Goal: Task Accomplishment & Management: Use online tool/utility

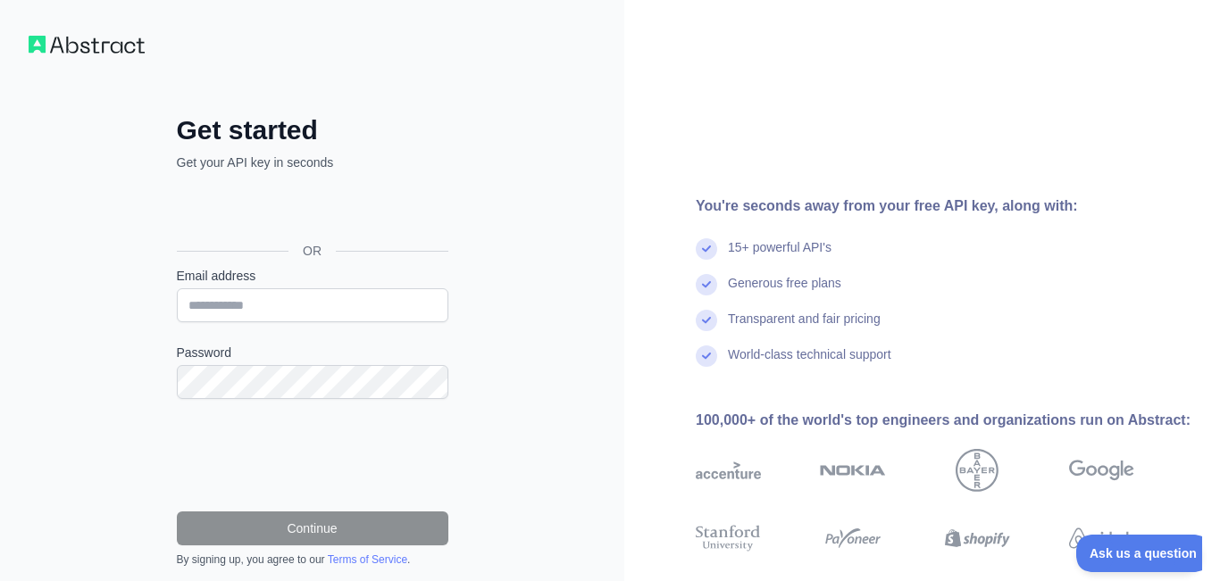
click at [494, 173] on div "Get started Get your API key in seconds OR Email address Password Continue By s…" at bounding box center [312, 366] width 624 height 733
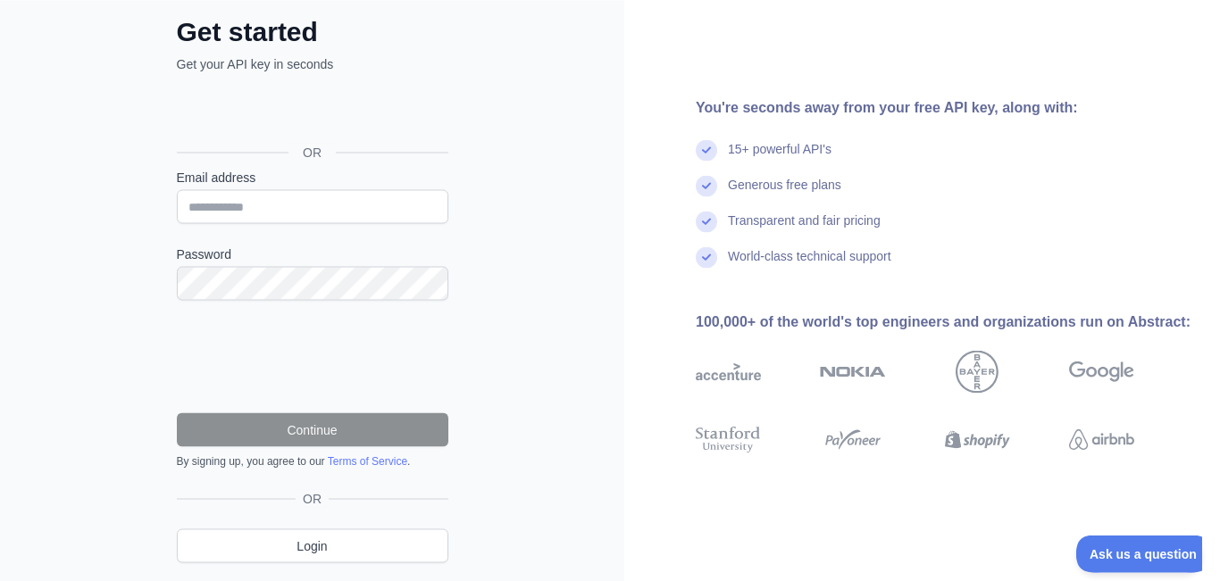
scroll to position [102, 0]
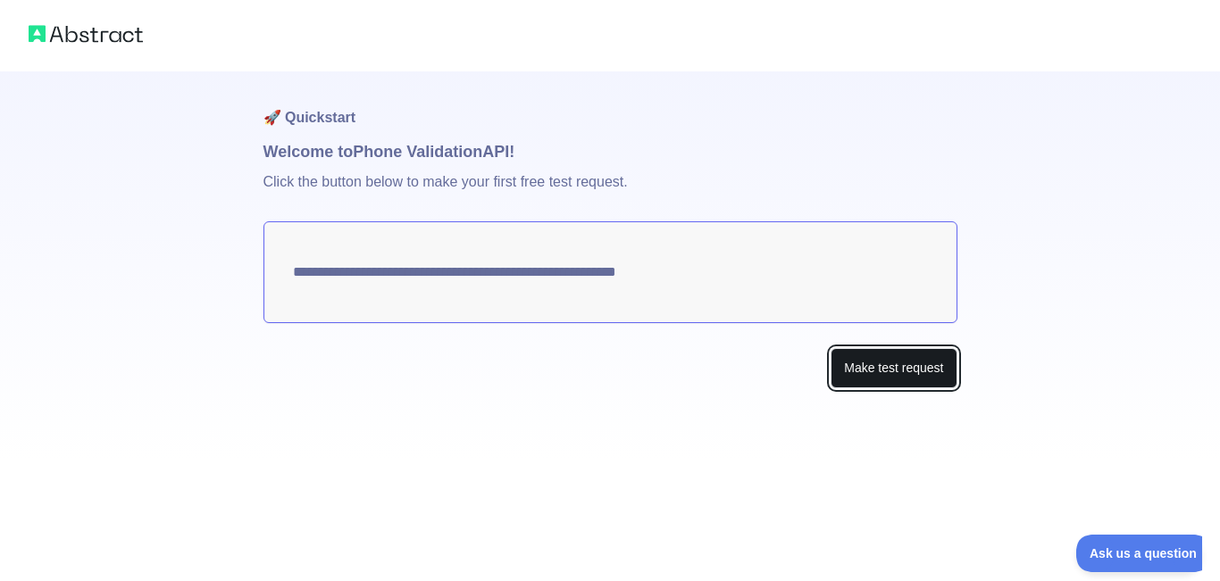
click at [855, 377] on button "Make test request" at bounding box center [893, 368] width 126 height 40
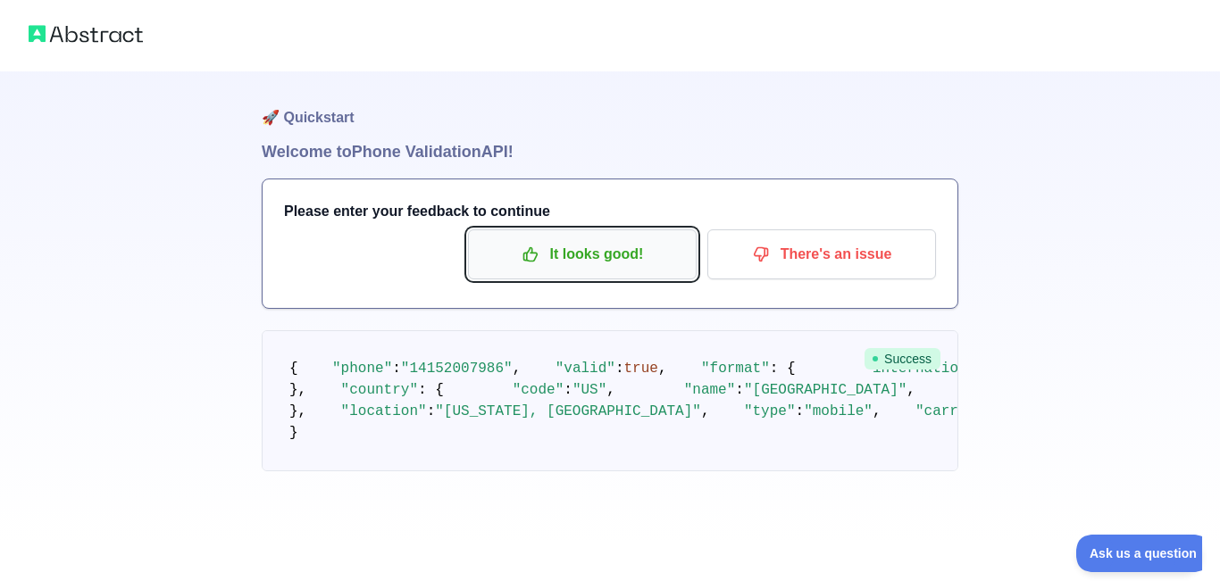
click at [573, 254] on p "It looks good!" at bounding box center [582, 254] width 202 height 30
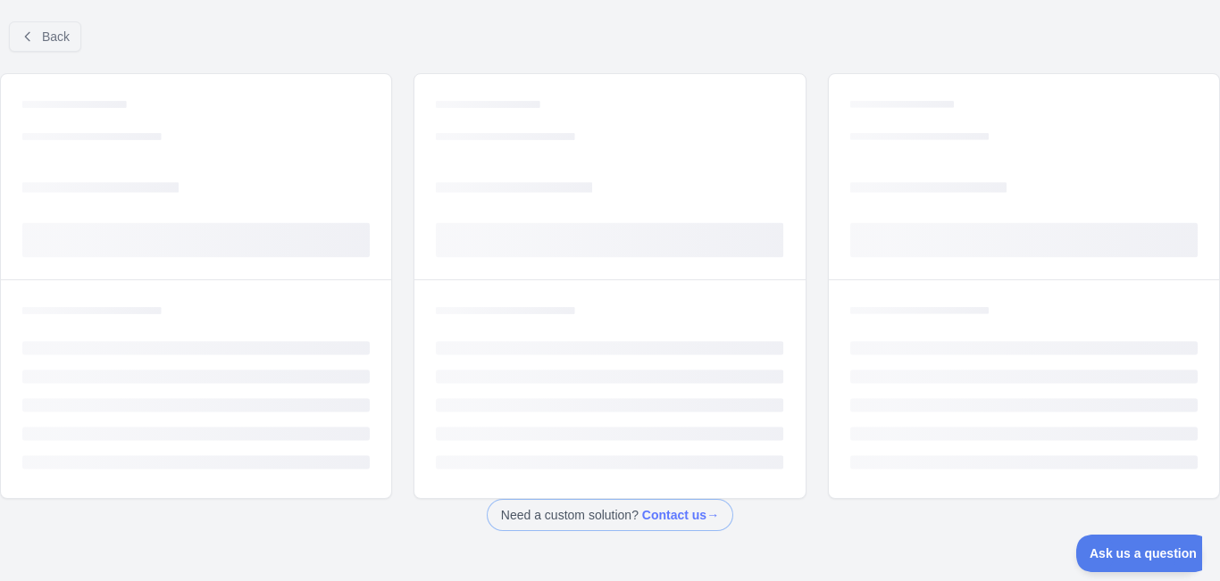
click at [573, 254] on rect at bounding box center [609, 240] width 347 height 35
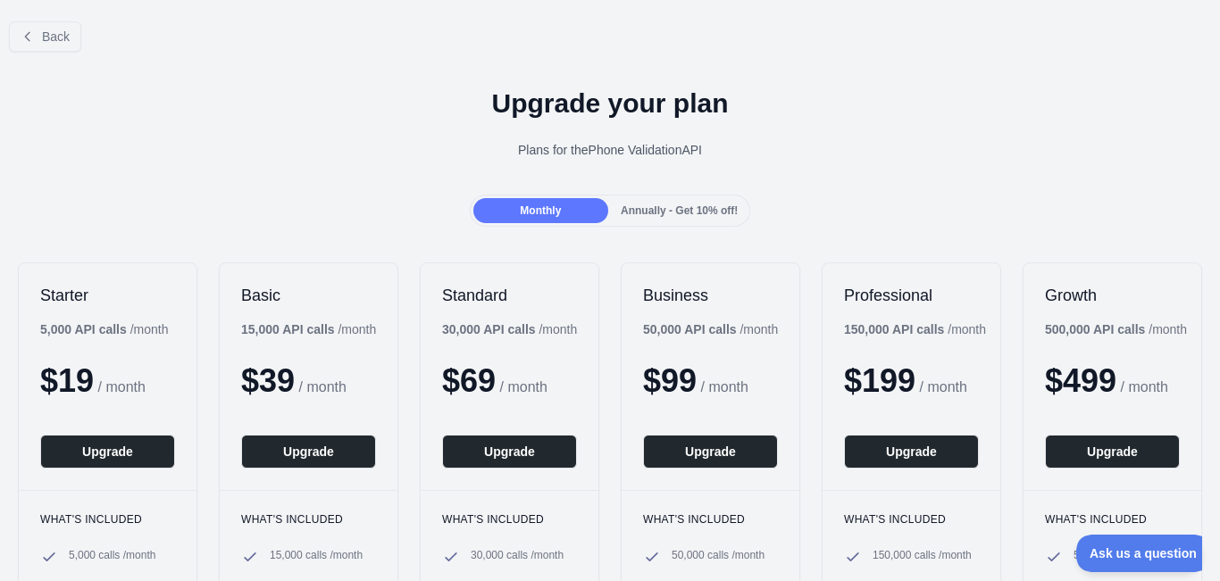
click at [251, 176] on div "Upgrade your plan Plans for the Phone Validation API" at bounding box center [610, 130] width 1220 height 129
click at [71, 42] on button "Back" at bounding box center [45, 36] width 72 height 30
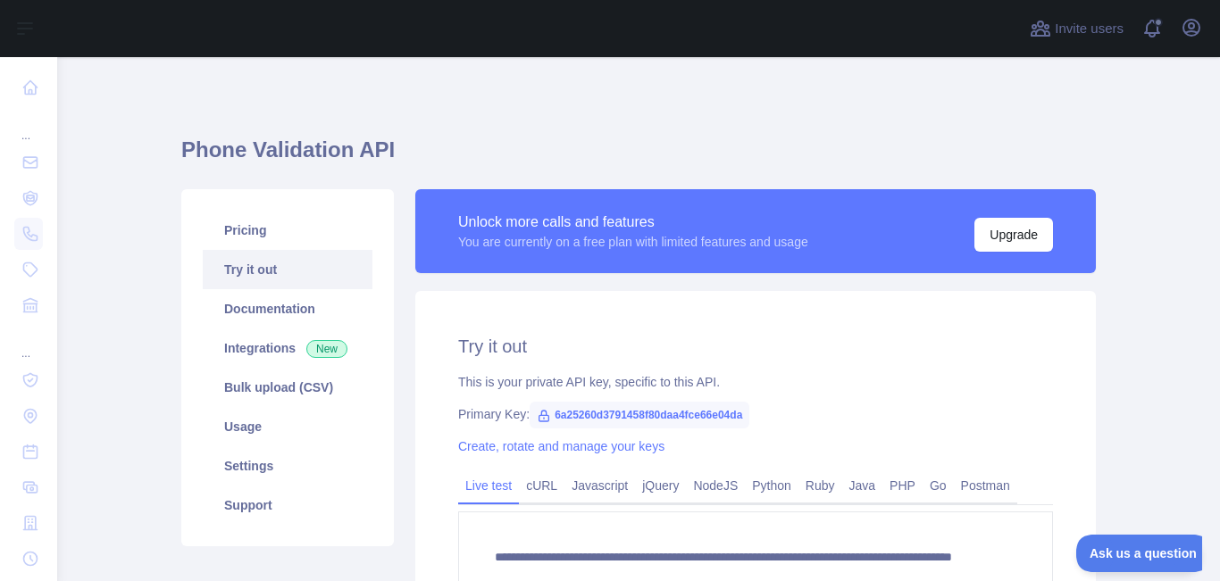
click at [157, 157] on main "**********" at bounding box center [638, 319] width 1162 height 524
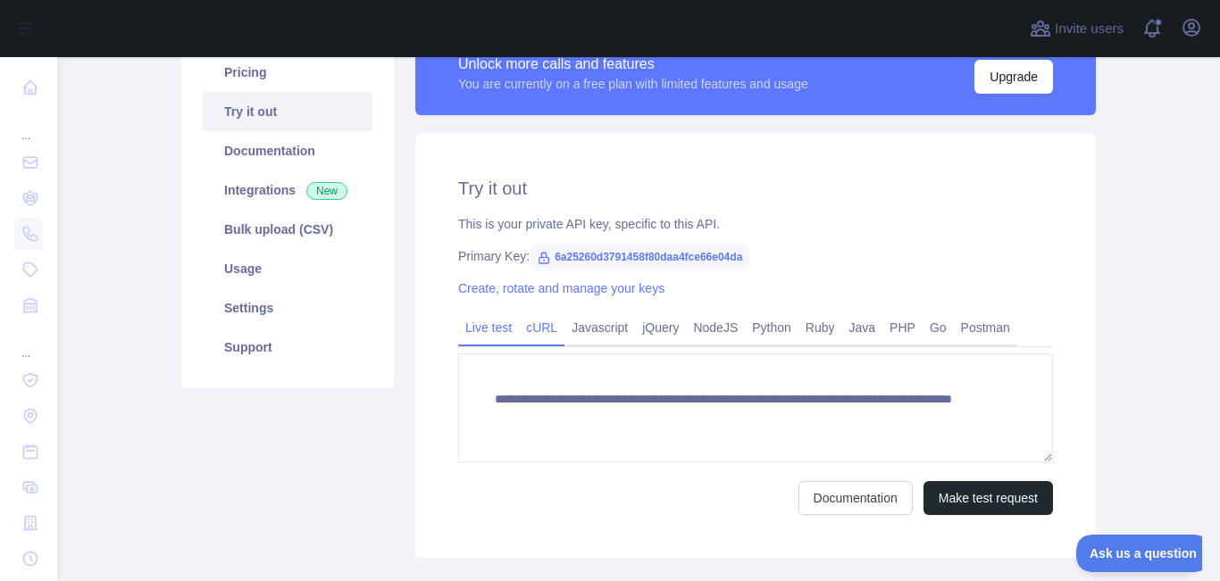
scroll to position [161, 0]
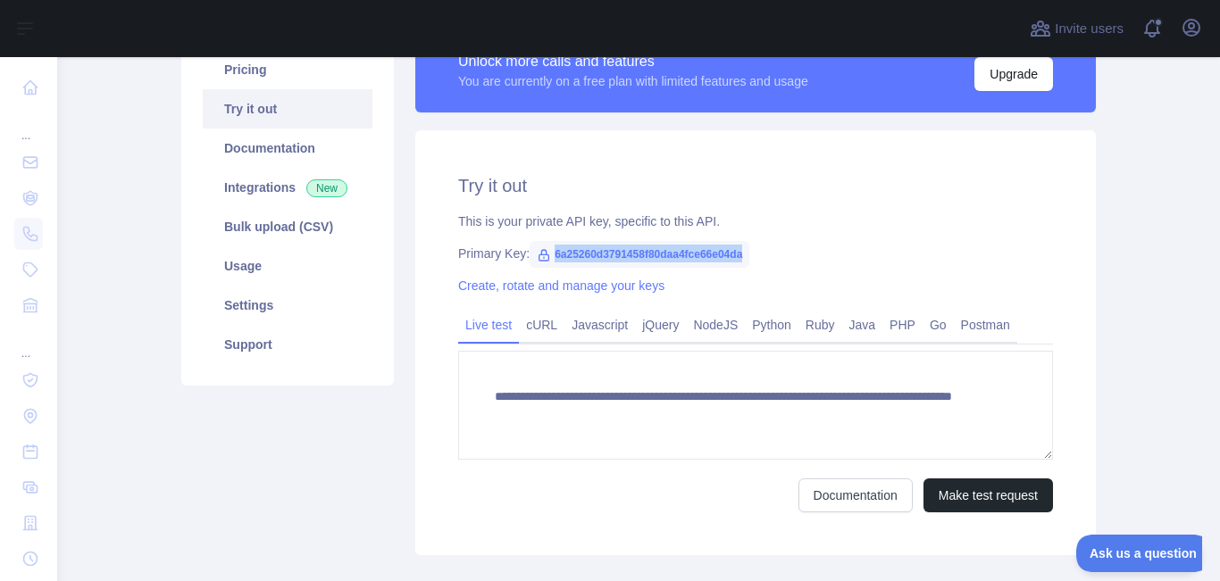
drag, startPoint x: 553, startPoint y: 253, endPoint x: 762, endPoint y: 259, distance: 209.9
click at [762, 259] on div "Primary Key: 6a25260d3791458f80daa4fce66e04da" at bounding box center [755, 254] width 595 height 18
copy span "6a25260d3791458f80daa4fce66e04da"
